Goal: Information Seeking & Learning: Find contact information

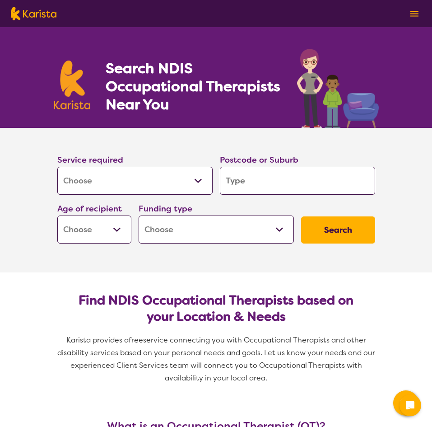
select select "[MEDICAL_DATA]"
click at [131, 178] on select "Allied Health Assistant Assessment ([MEDICAL_DATA] or [MEDICAL_DATA]) Behaviour…" at bounding box center [134, 181] width 155 height 28
click at [276, 193] on input "search" at bounding box center [297, 181] width 155 height 28
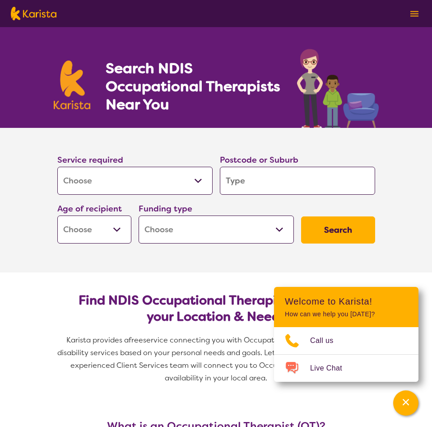
type input "g"
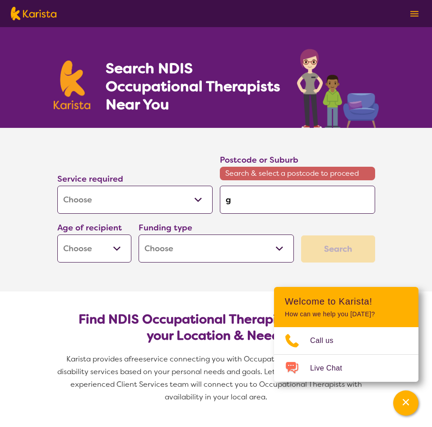
type input "go"
type input "goo"
type input "goon"
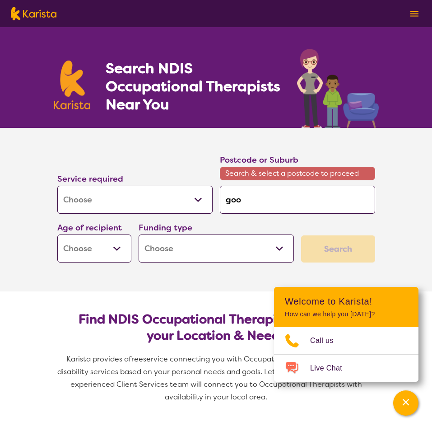
type input "goon"
type input "goond"
type input "goondi"
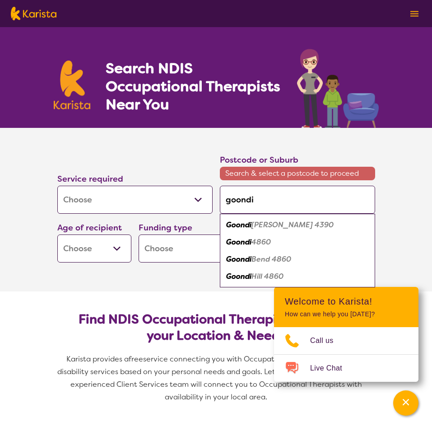
type input "goondiw"
type input "goondiwi"
type input "goondiwin"
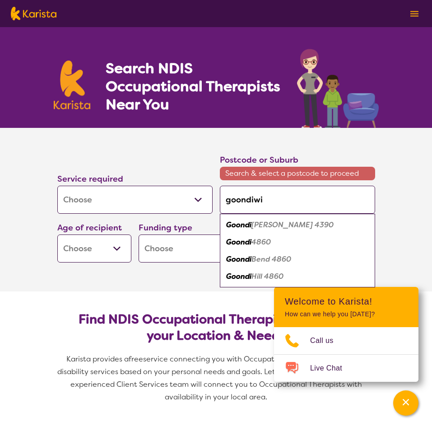
type input "goondiwin"
type input "goondiwind"
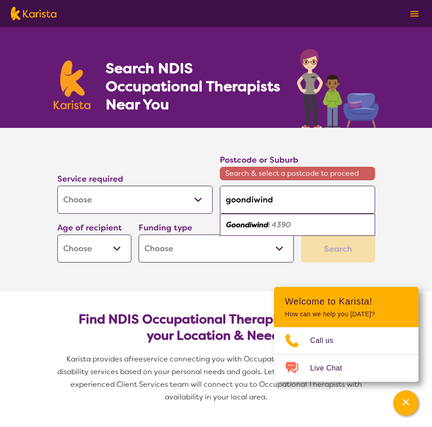
click at [295, 231] on div "Goondiwind i 4390" at bounding box center [297, 224] width 146 height 17
type input "4390"
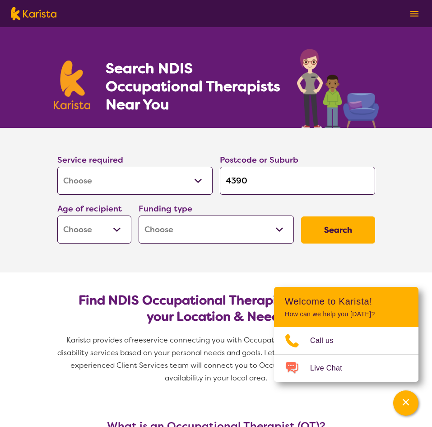
click at [118, 232] on select "Early Childhood - 0 to 9 Child - 10 to 11 Adolescent - 12 to 17 Adult - 18 to 6…" at bounding box center [94, 229] width 74 height 28
click at [212, 231] on select "Home Care Package (HCP) National Disability Insurance Scheme (NDIS) I don't know" at bounding box center [216, 229] width 155 height 28
select select "NDIS"
click at [139, 215] on select "Home Care Package (HCP) National Disability Insurance Scheme (NDIS) I don't know" at bounding box center [216, 229] width 155 height 28
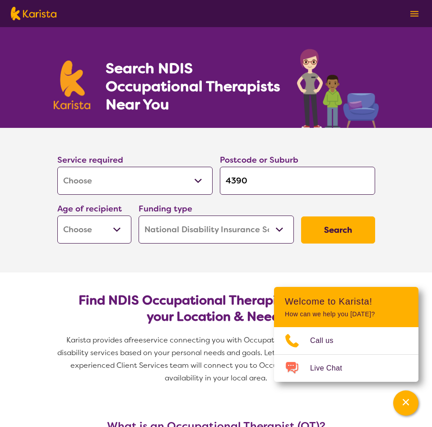
select select "NDIS"
click at [107, 228] on select "Early Childhood - 0 to 9 Child - 10 to 11 Adolescent - 12 to 17 Adult - 18 to 6…" at bounding box center [94, 229] width 74 height 28
select select "AD"
click at [57, 215] on select "Early Childhood - 0 to 9 Child - 10 to 11 Adolescent - 12 to 17 Adult - 18 to 6…" at bounding box center [94, 229] width 74 height 28
select select "AD"
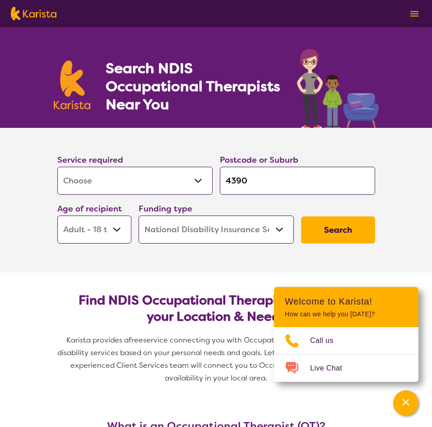
click at [314, 228] on button "Search" at bounding box center [338, 229] width 74 height 27
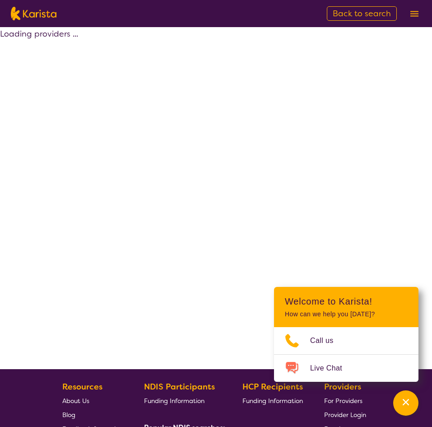
select select "by_score"
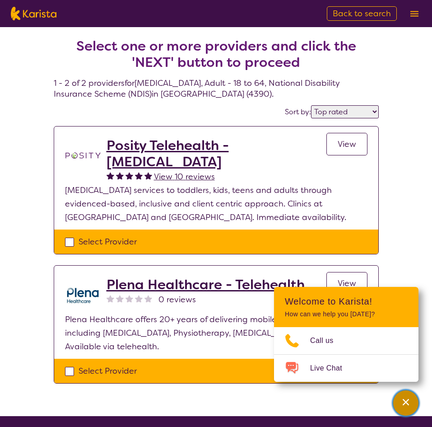
click at [413, 401] on div "Channel Menu" at bounding box center [406, 403] width 18 height 20
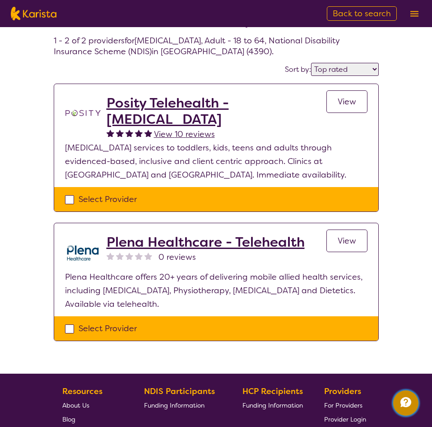
scroll to position [14, 0]
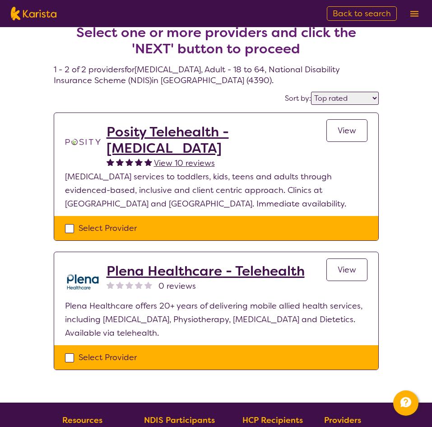
click at [165, 130] on h2 "Posity Telehealth - [MEDICAL_DATA]" at bounding box center [217, 140] width 220 height 33
